Goal: Information Seeking & Learning: Learn about a topic

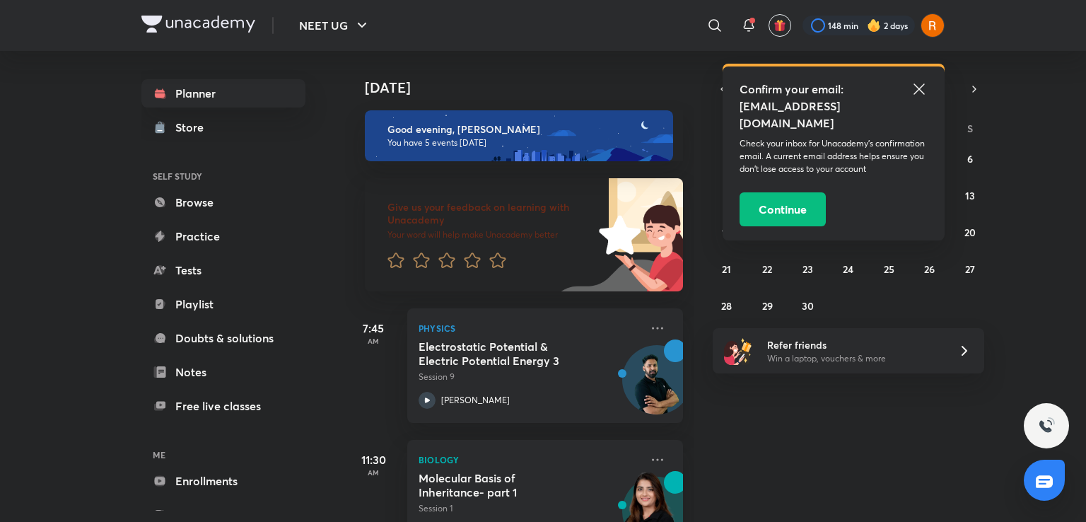
click at [915, 89] on icon at bounding box center [918, 89] width 17 height 17
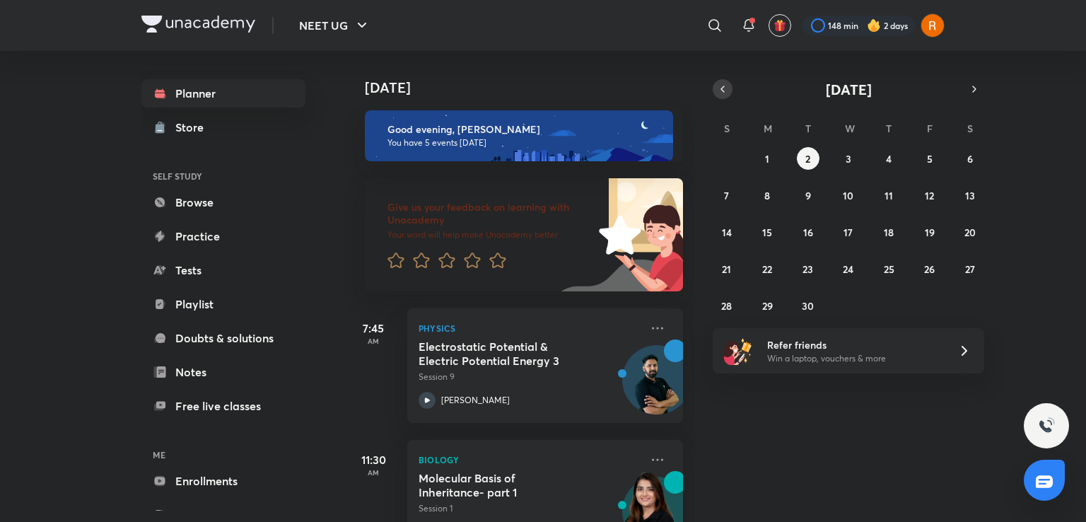
click at [723, 84] on icon "button" at bounding box center [722, 89] width 11 height 13
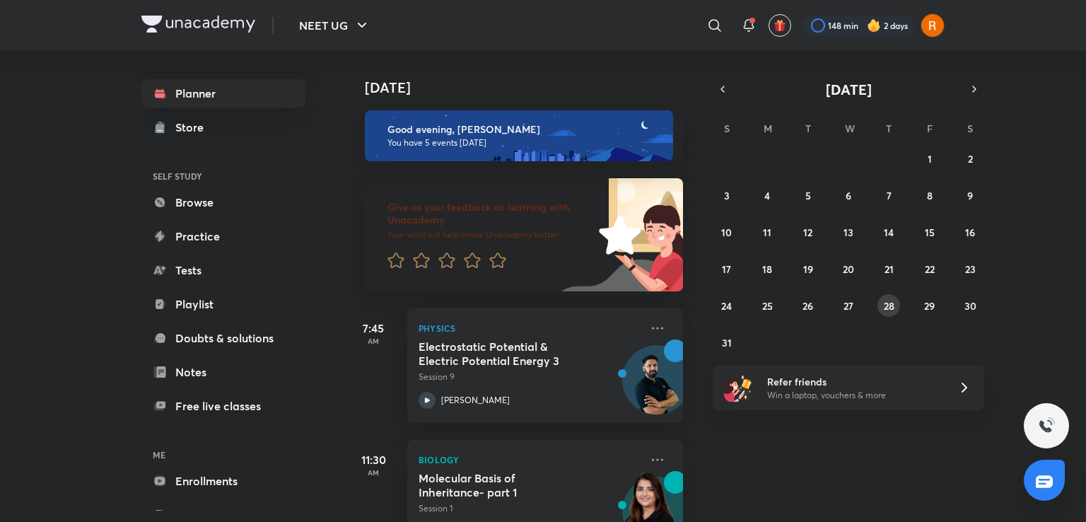
click at [885, 307] on abbr "28" at bounding box center [888, 305] width 11 height 13
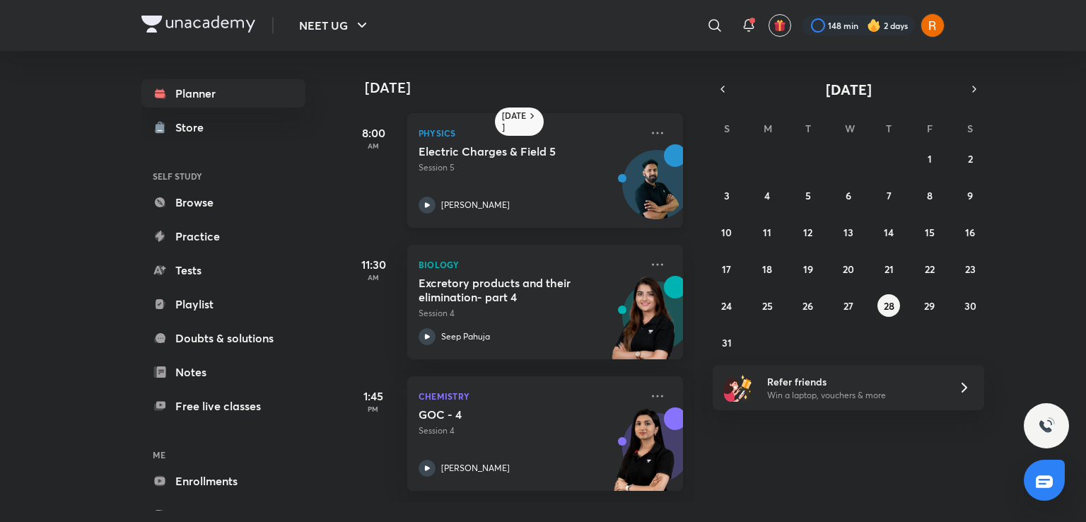
click at [431, 196] on div at bounding box center [426, 204] width 17 height 17
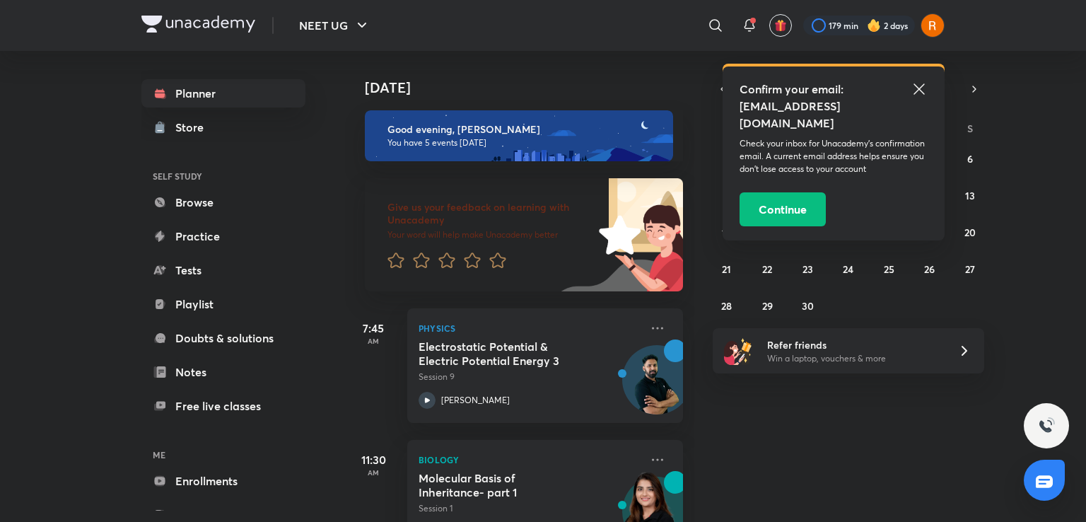
click at [914, 91] on icon at bounding box center [918, 89] width 17 height 17
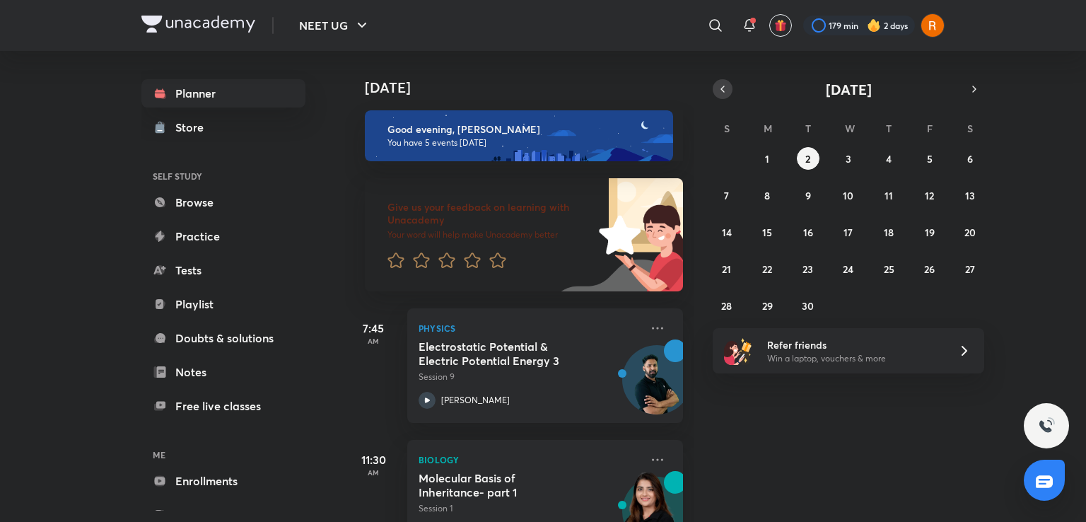
click at [718, 86] on icon "button" at bounding box center [722, 89] width 11 height 13
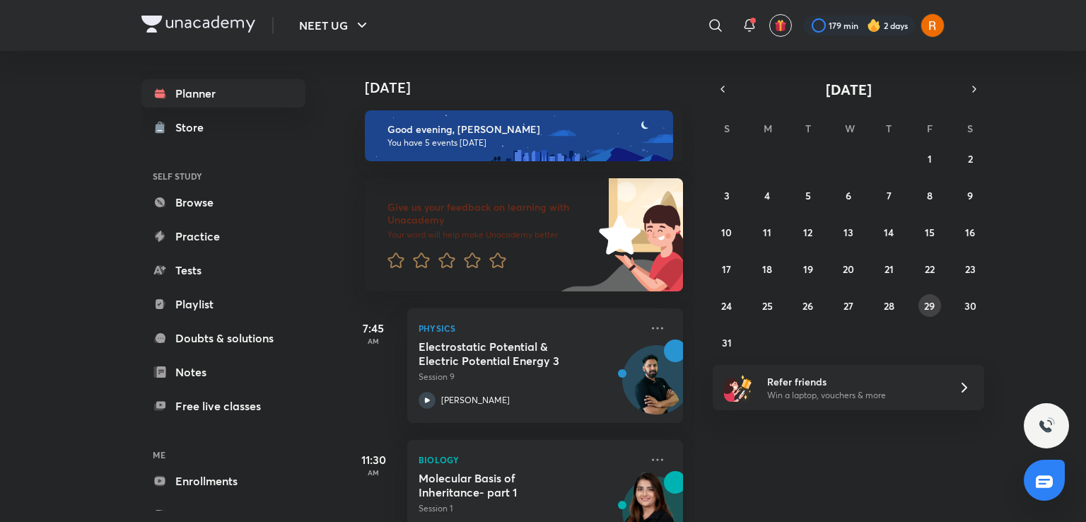
click at [932, 305] on abbr "29" at bounding box center [929, 305] width 11 height 13
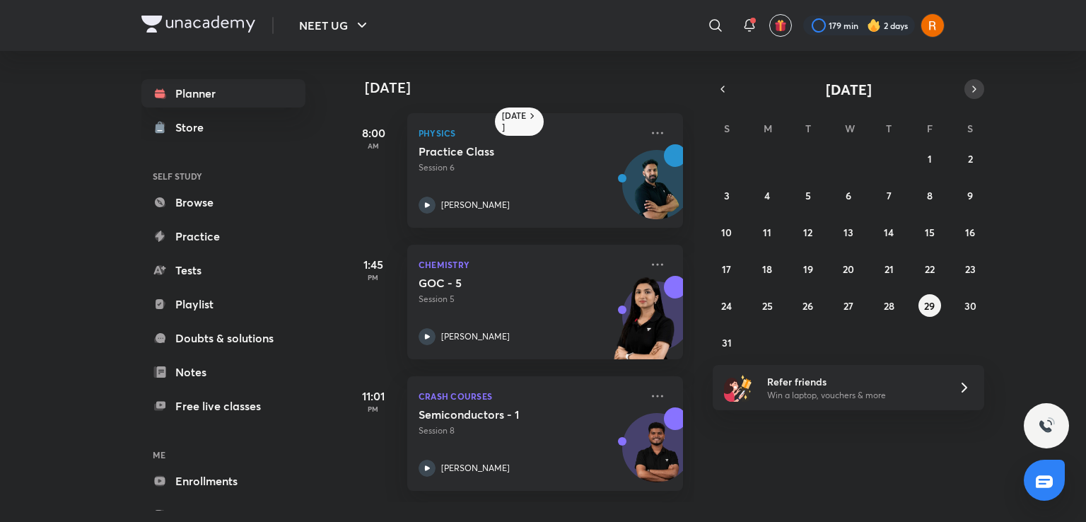
click at [978, 86] on icon "button" at bounding box center [973, 89] width 11 height 13
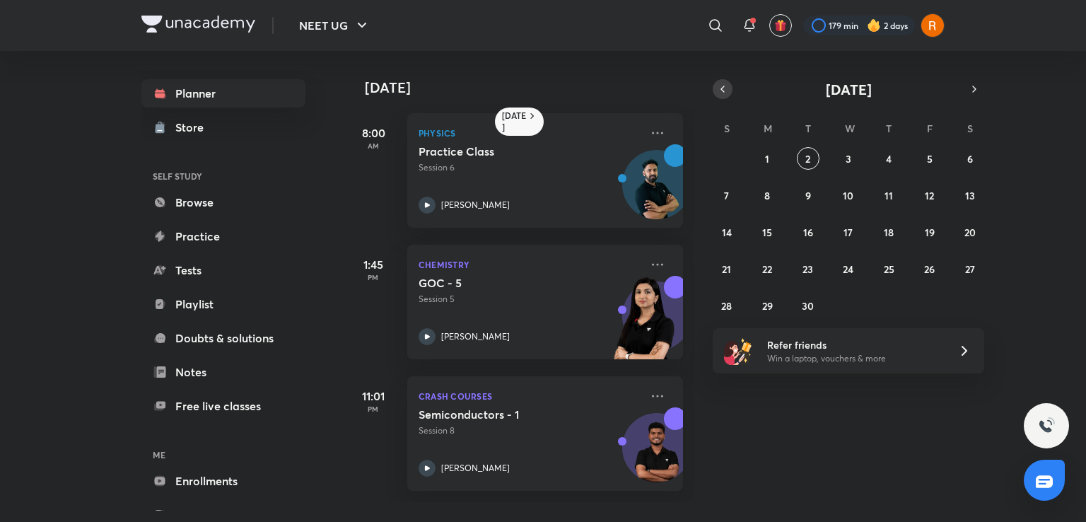
click at [725, 93] on icon "button" at bounding box center [722, 89] width 11 height 13
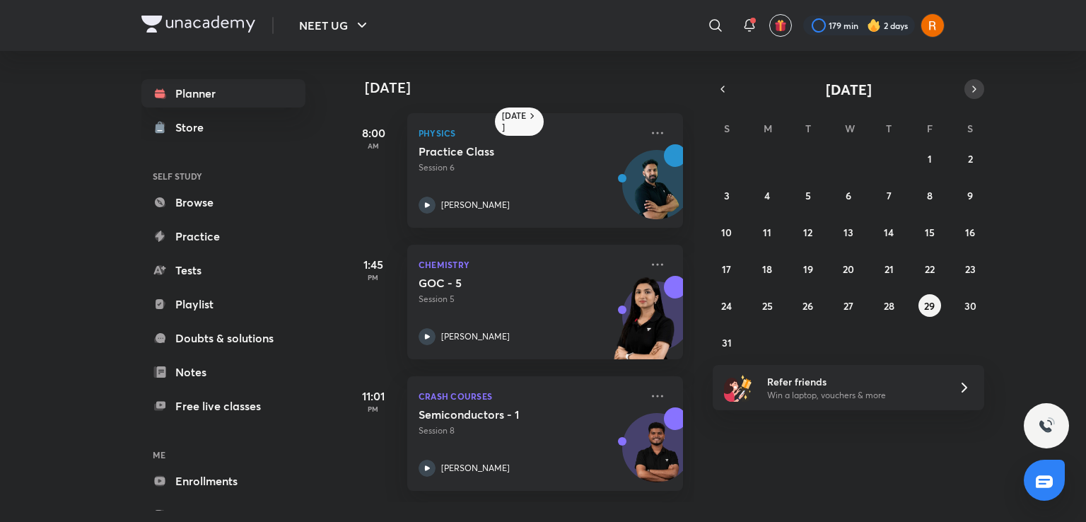
click at [973, 86] on icon "button" at bounding box center [974, 89] width 3 height 6
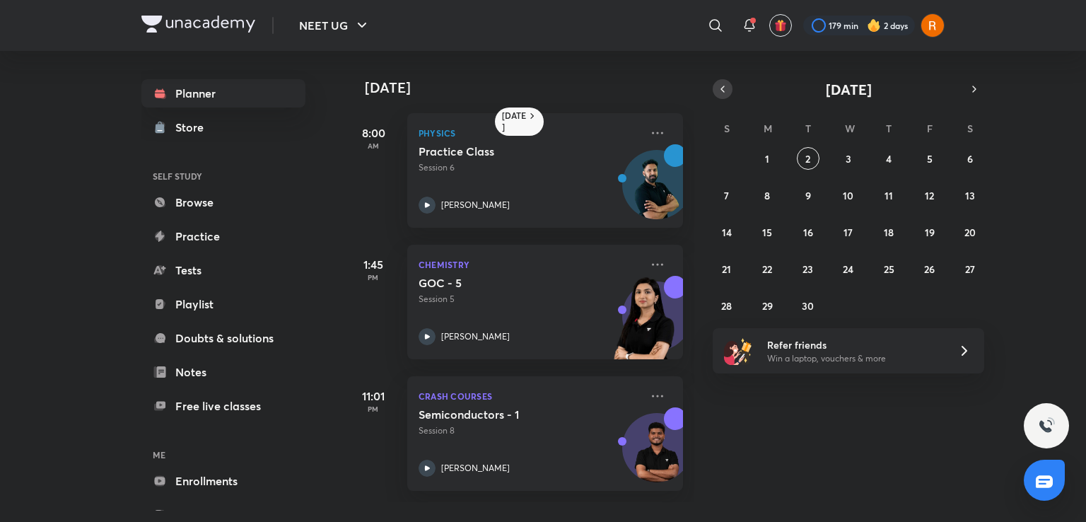
click at [727, 83] on icon "button" at bounding box center [722, 89] width 11 height 13
